Goal: Navigation & Orientation: Find specific page/section

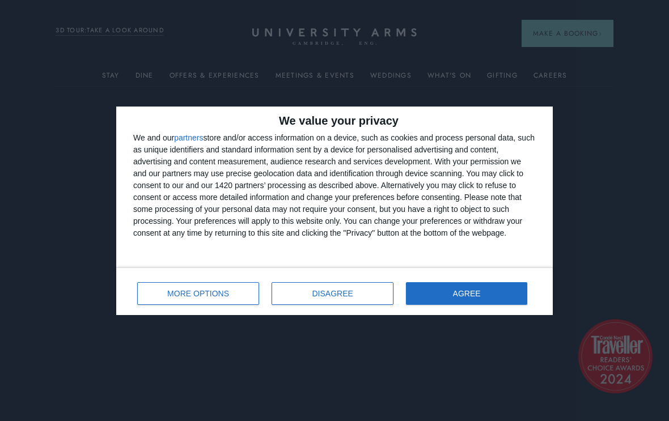
click at [480, 297] on span "AGREE" at bounding box center [467, 294] width 28 height 8
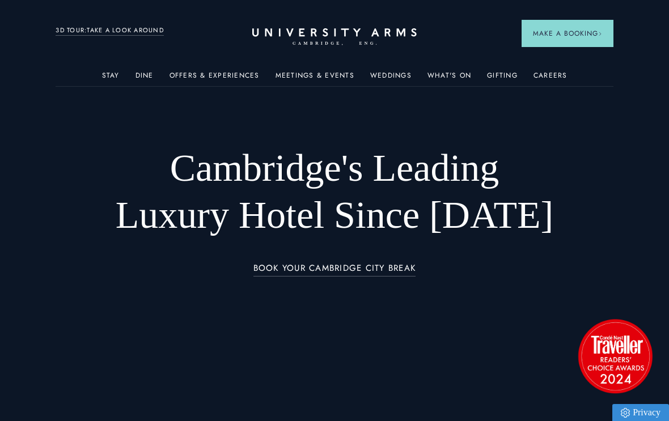
click at [270, 179] on img at bounding box center [267, 180] width 124 height 77
click at [225, 78] on link "Offers & Experiences" at bounding box center [215, 78] width 90 height 15
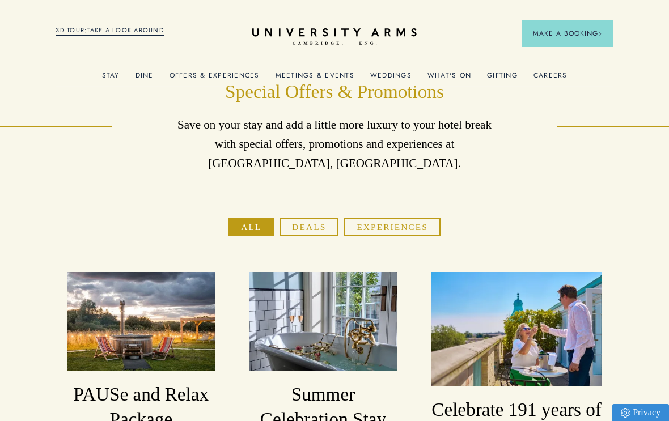
click at [281, 184] on img at bounding box center [267, 180] width 124 height 77
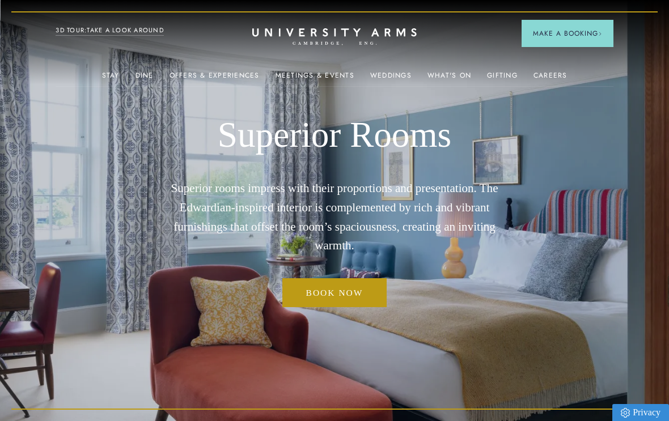
click at [115, 27] on link "3D TOUR:TAKE A LOOK AROUND" at bounding box center [110, 31] width 108 height 10
